Goal: Task Accomplishment & Management: Manage account settings

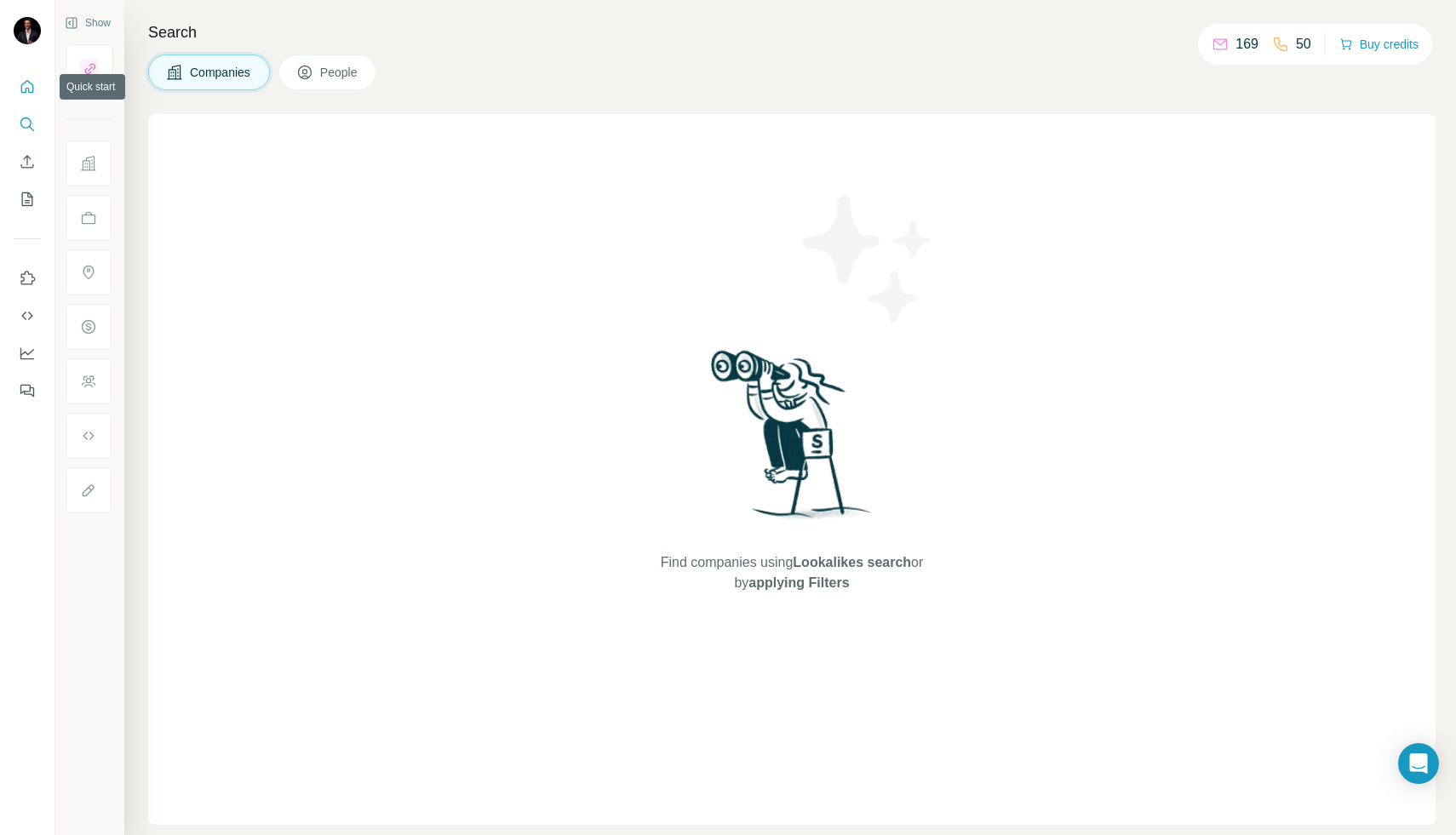
click at [21, 88] on icon "Quick start" at bounding box center [27, 86] width 12 height 12
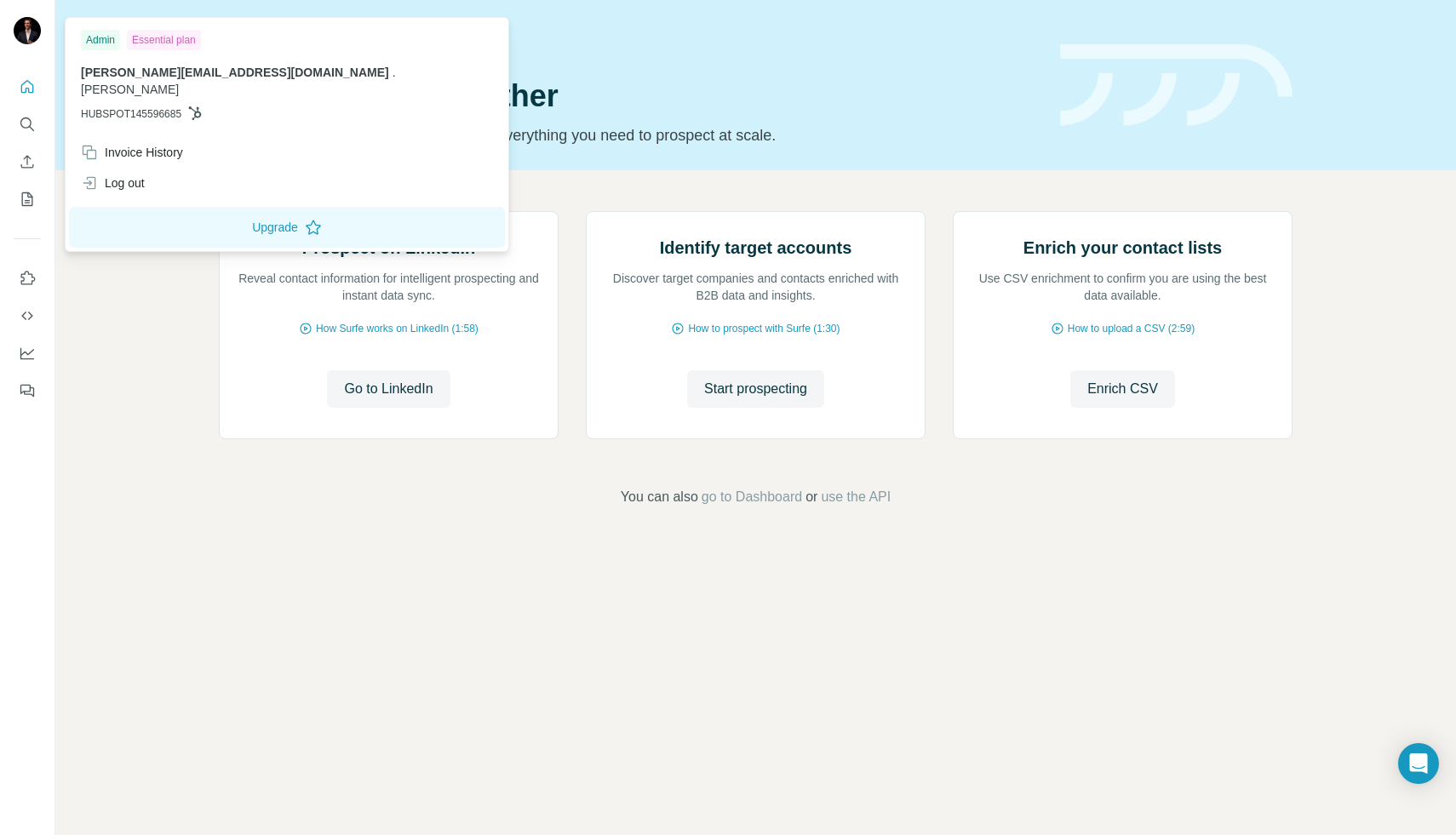
click at [19, 36] on img at bounding box center [27, 31] width 27 height 27
click at [163, 143] on div "Invoice History" at bounding box center [132, 152] width 102 height 17
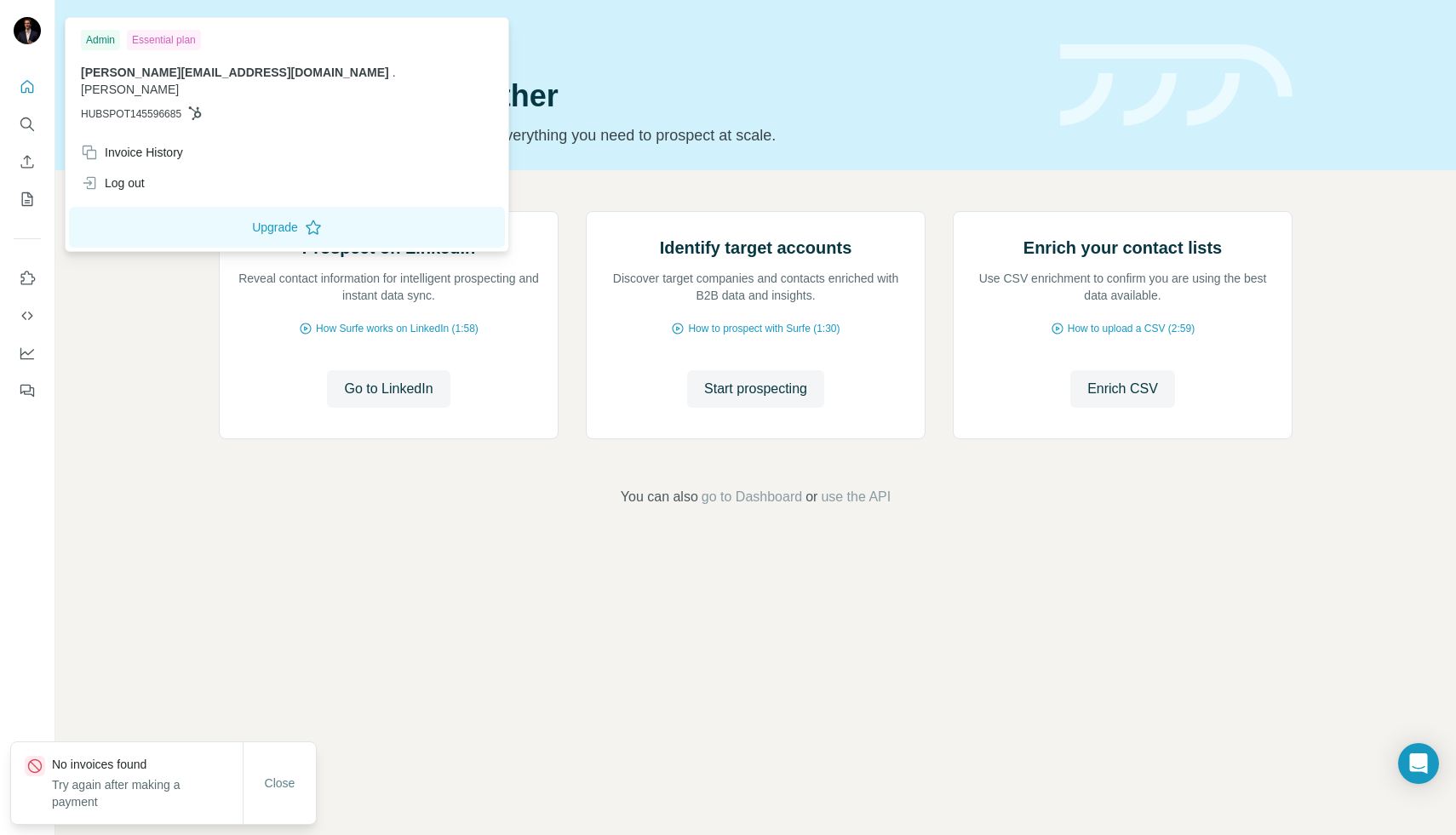
click at [180, 476] on div "Prospect on LinkedIn Reveal contact information for intelligent prospecting and…" at bounding box center [755, 359] width 1401 height 378
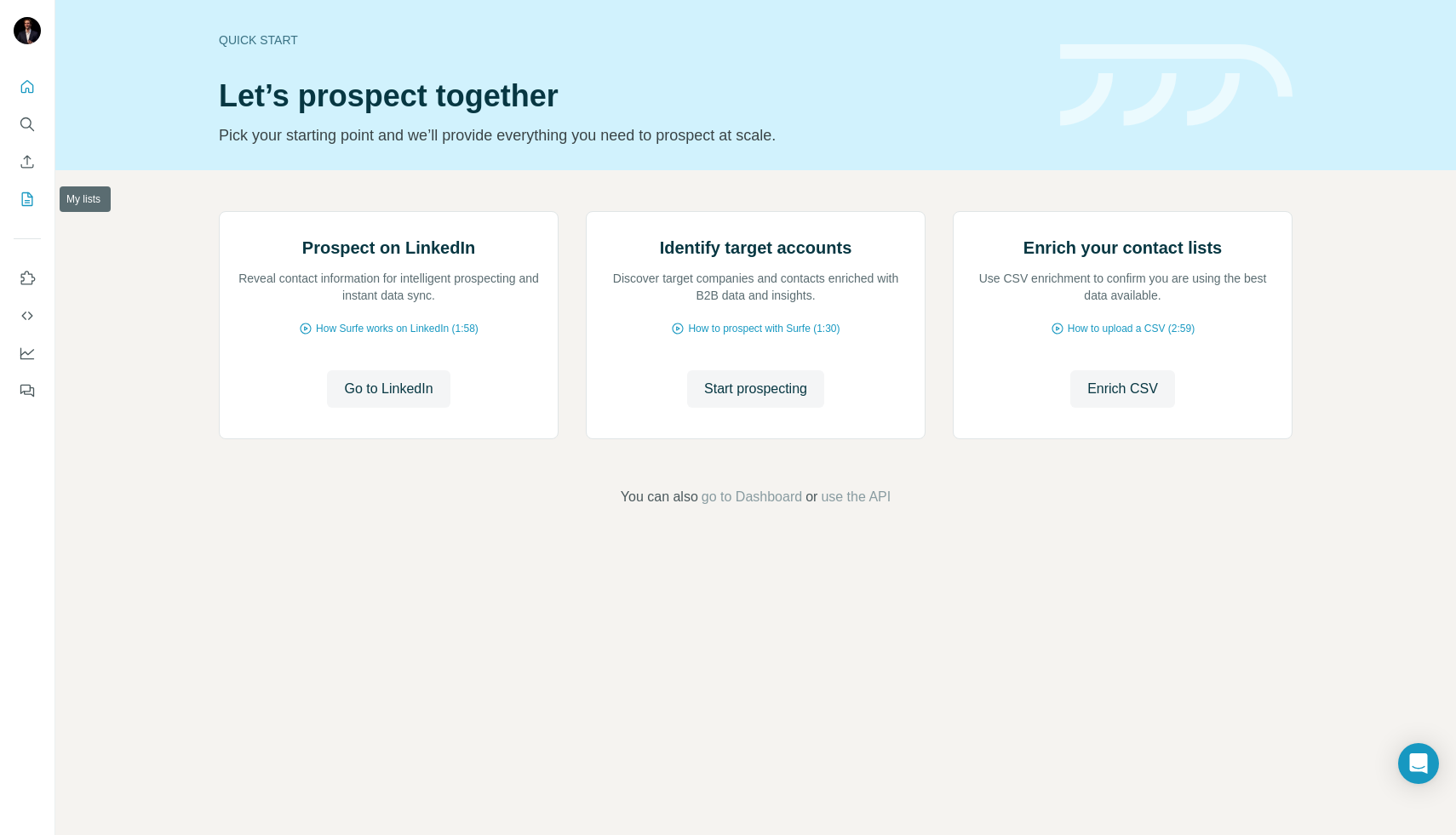
click at [27, 197] on icon "My lists" at bounding box center [28, 199] width 17 height 17
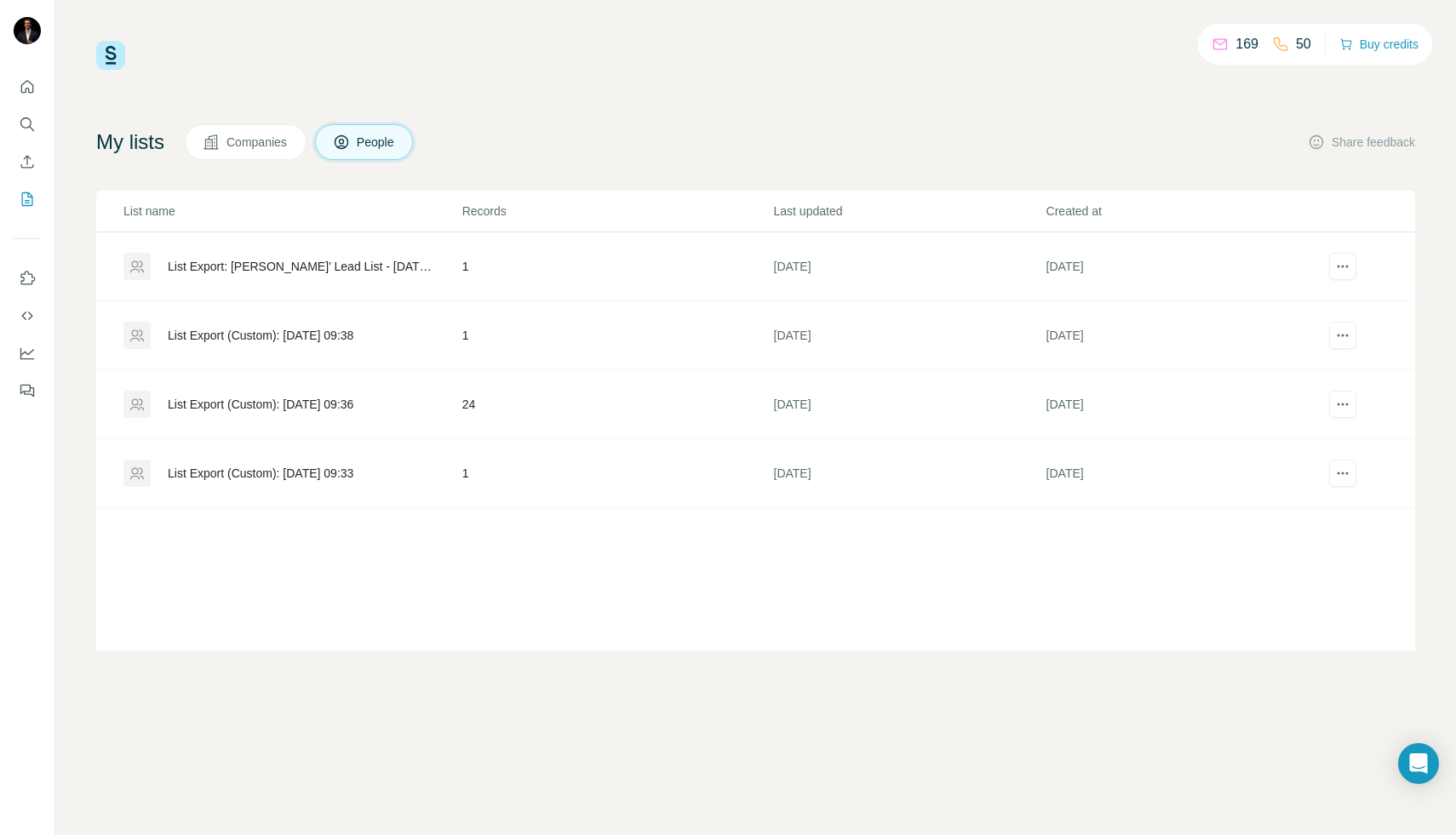
click at [269, 148] on span "Companies" at bounding box center [257, 143] width 62 height 17
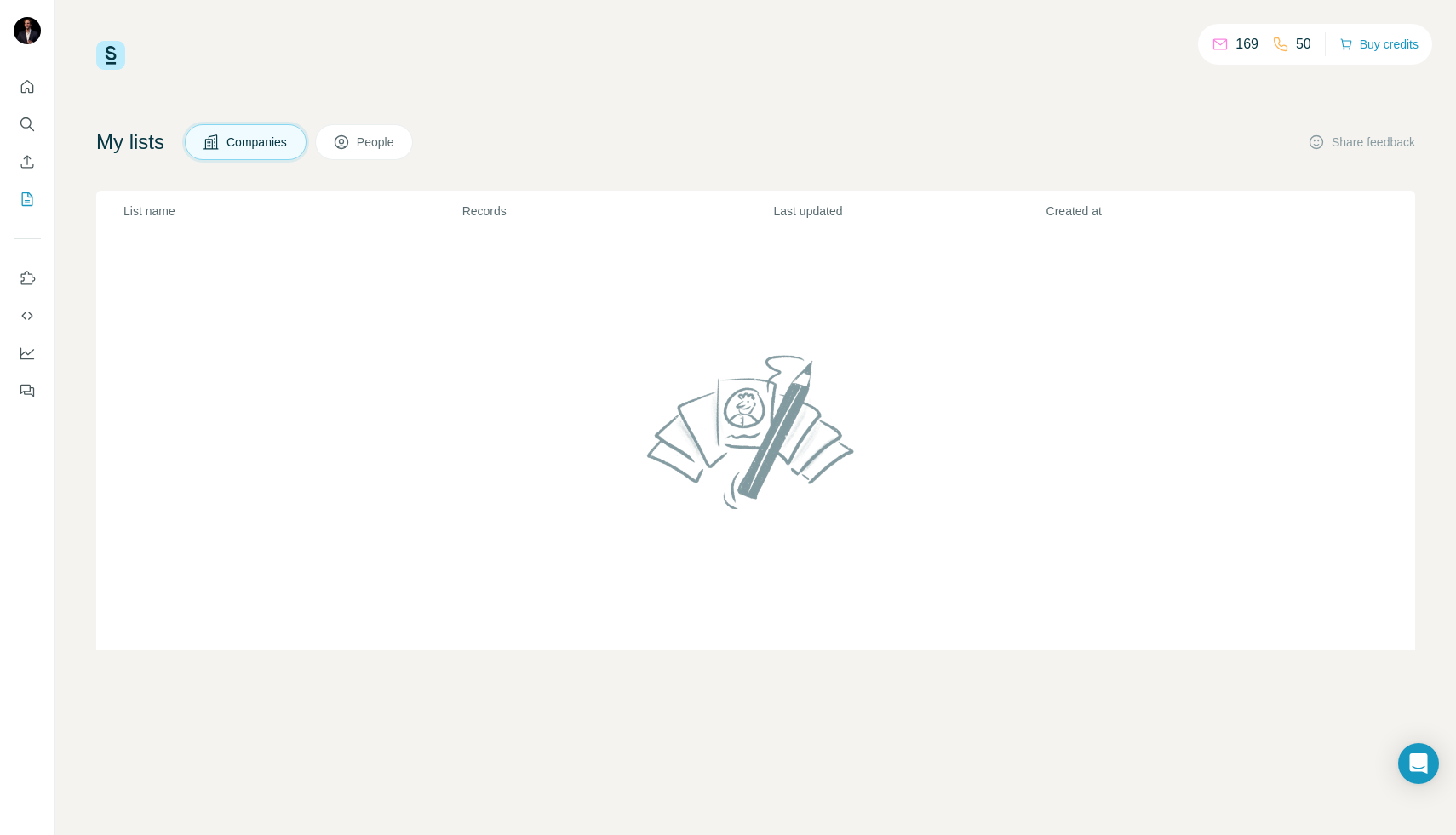
click at [369, 140] on span "People" at bounding box center [376, 143] width 39 height 17
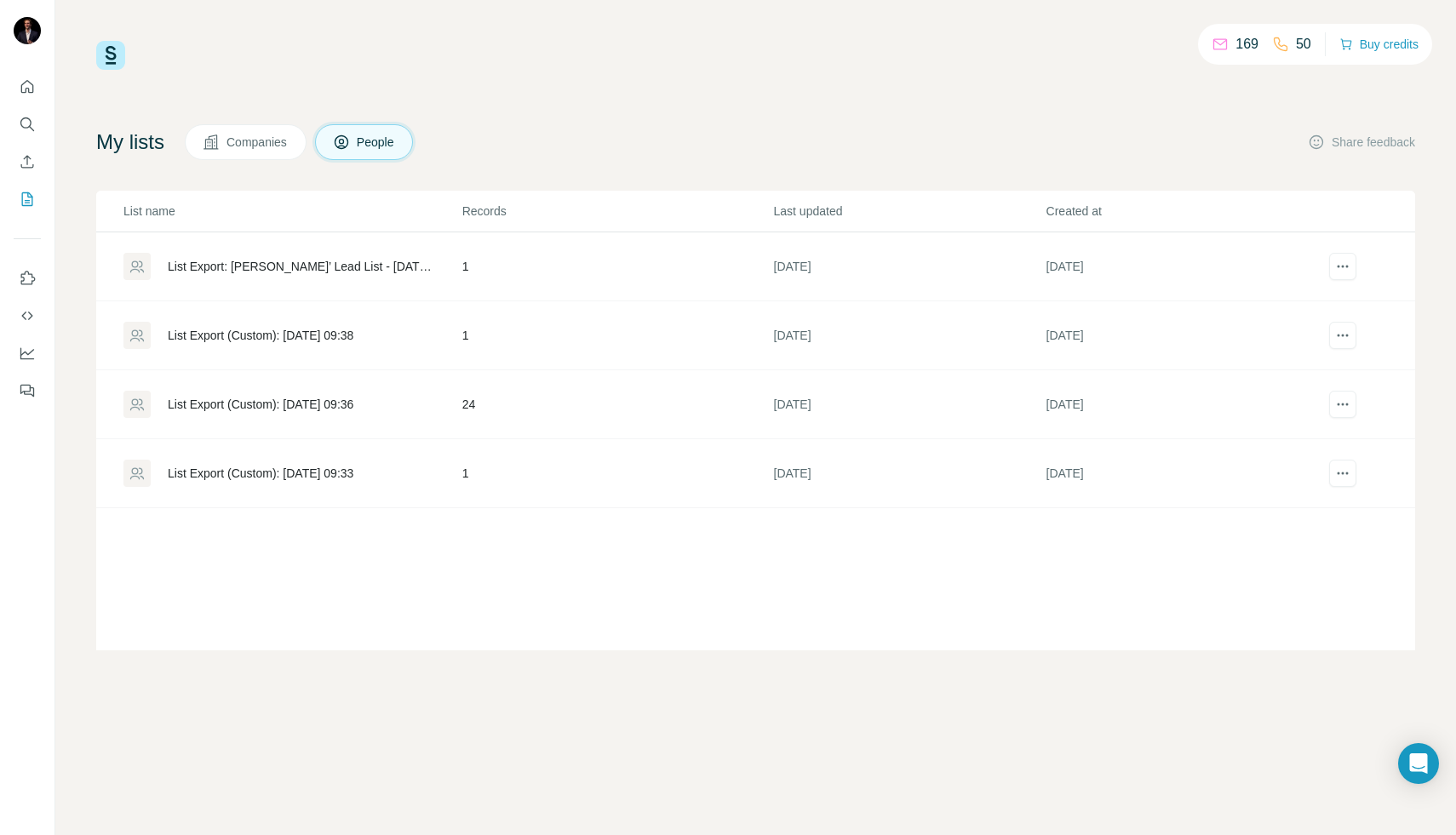
click at [325, 411] on div "List Export (Custom): [DATE] 09:36" at bounding box center [260, 405] width 185 height 17
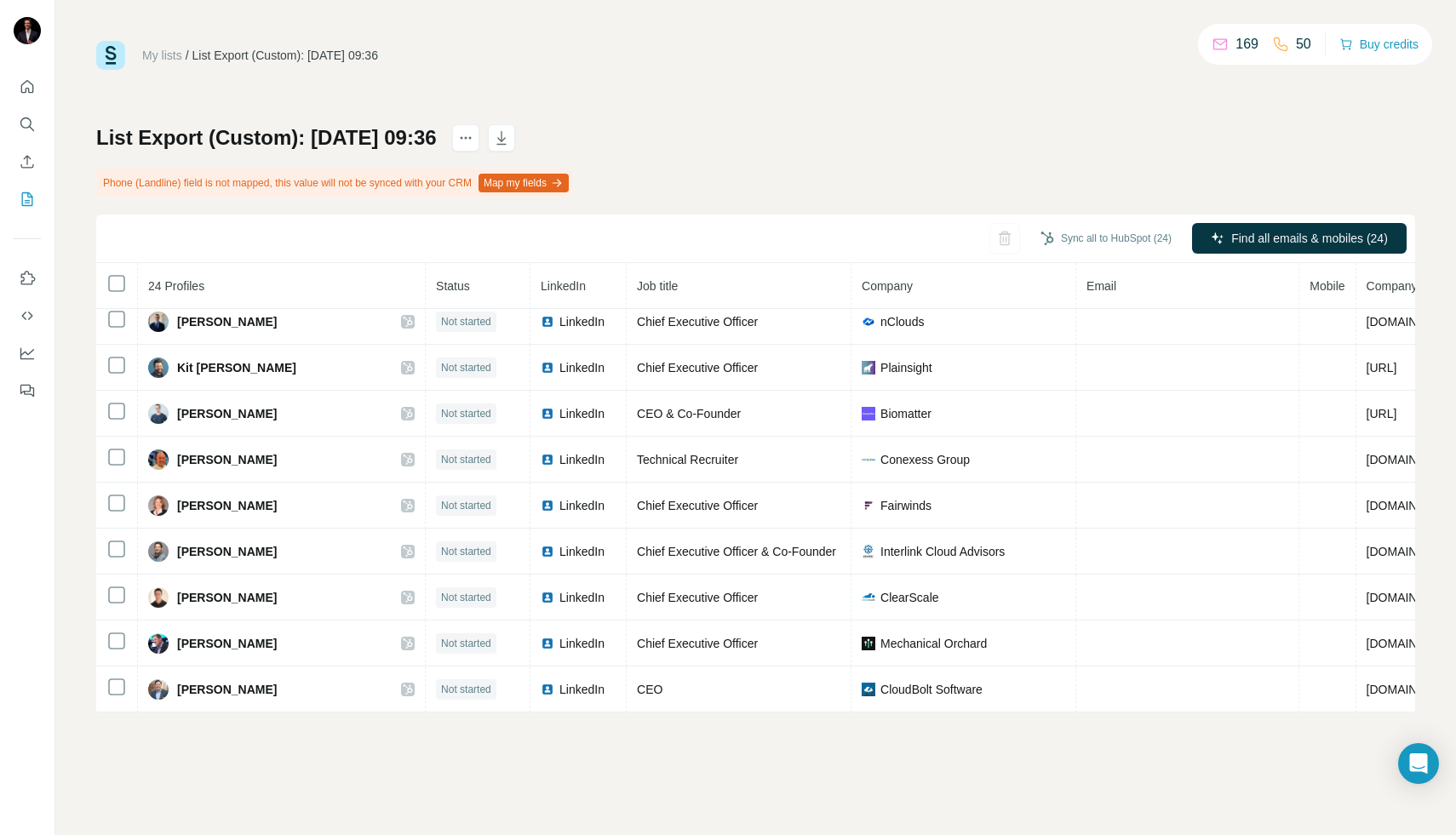
scroll to position [700, 0]
